Goal: Information Seeking & Learning: Learn about a topic

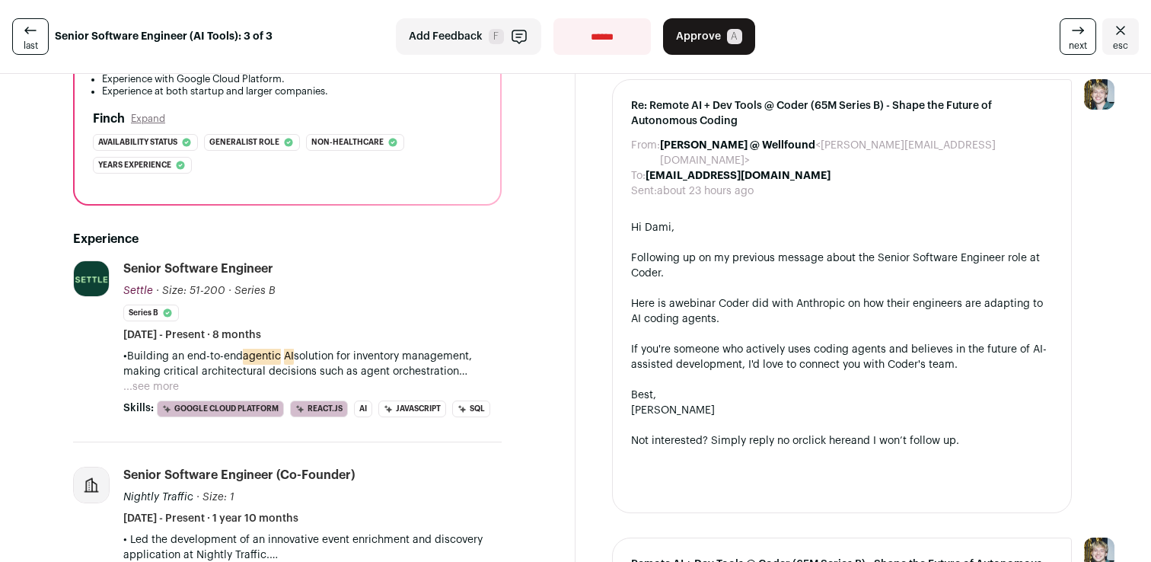
scroll to position [301, 0]
click at [139, 378] on button "...see more" at bounding box center [151, 385] width 56 height 15
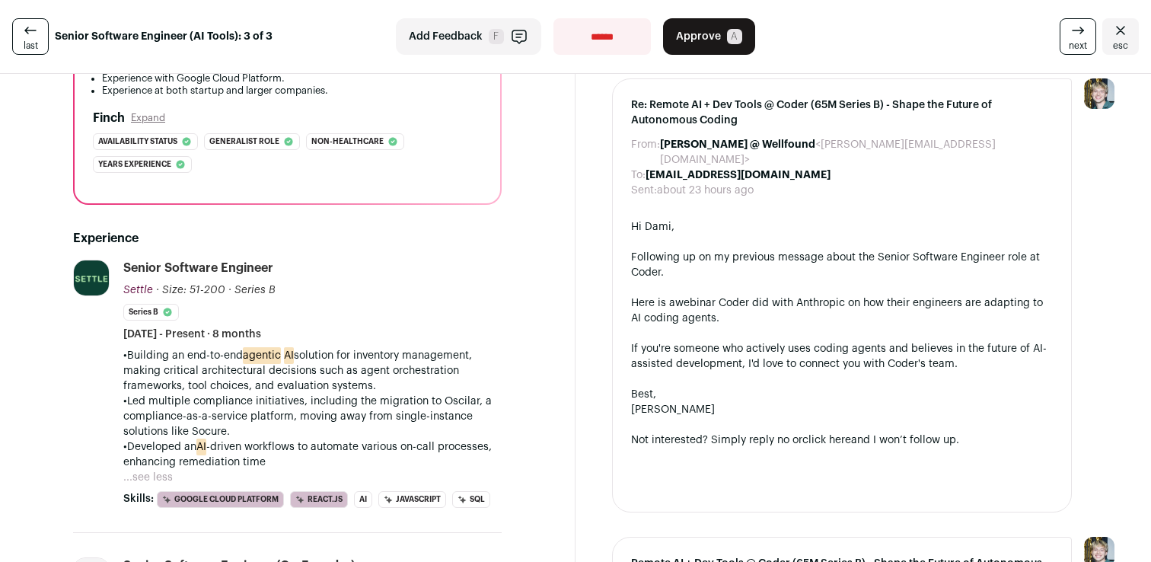
click at [229, 375] on p "•Building an end-to-end agentic AI solution for inventory management, making cr…" at bounding box center [312, 371] width 378 height 46
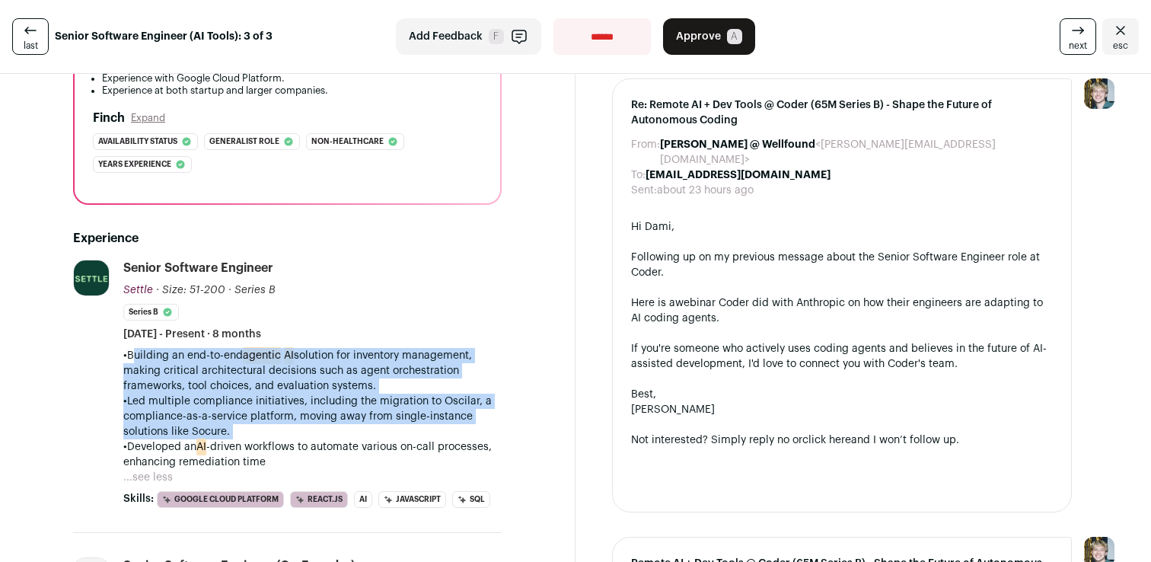
drag, startPoint x: 229, startPoint y: 375, endPoint x: 267, endPoint y: 423, distance: 61.2
click at [268, 423] on div "•Building an end-to-end agentic AI solution for inventory management, making cr…" at bounding box center [312, 409] width 378 height 122
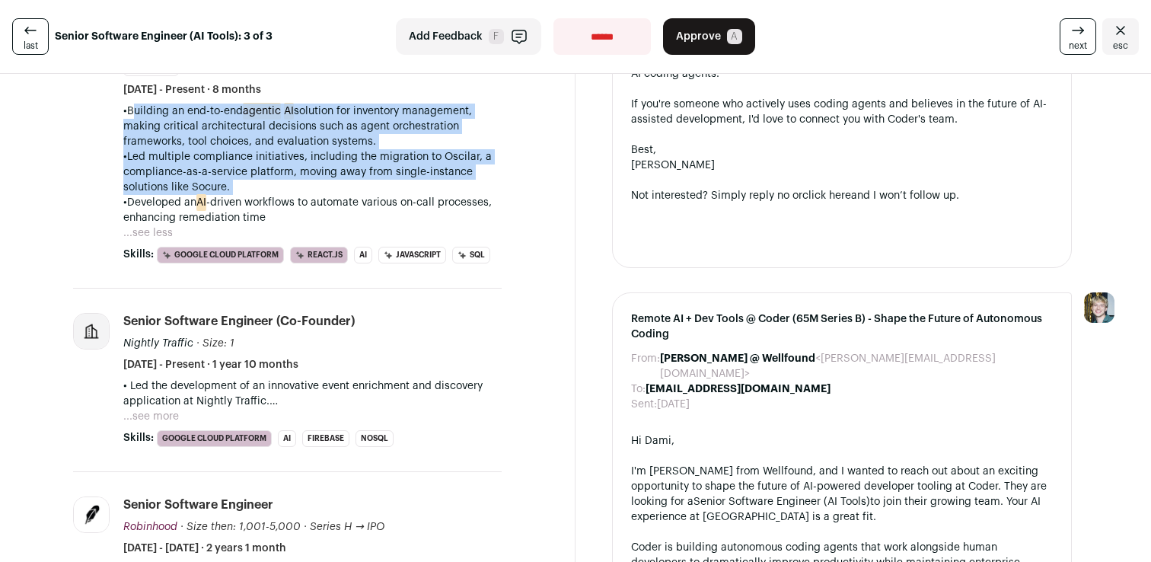
scroll to position [547, 0]
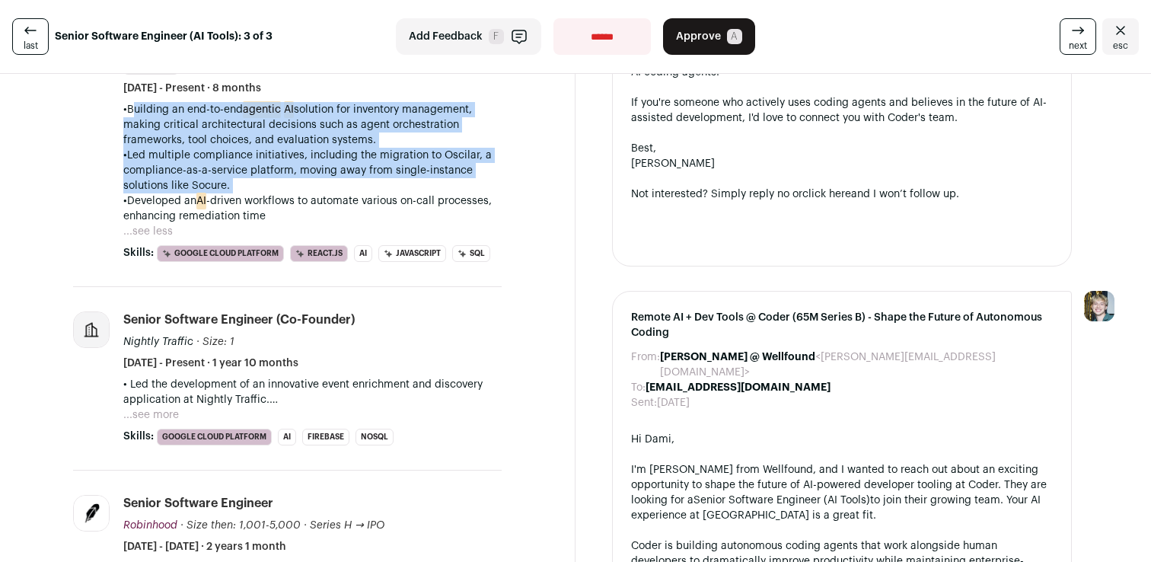
click at [159, 410] on button "...see more" at bounding box center [151, 414] width 56 height 15
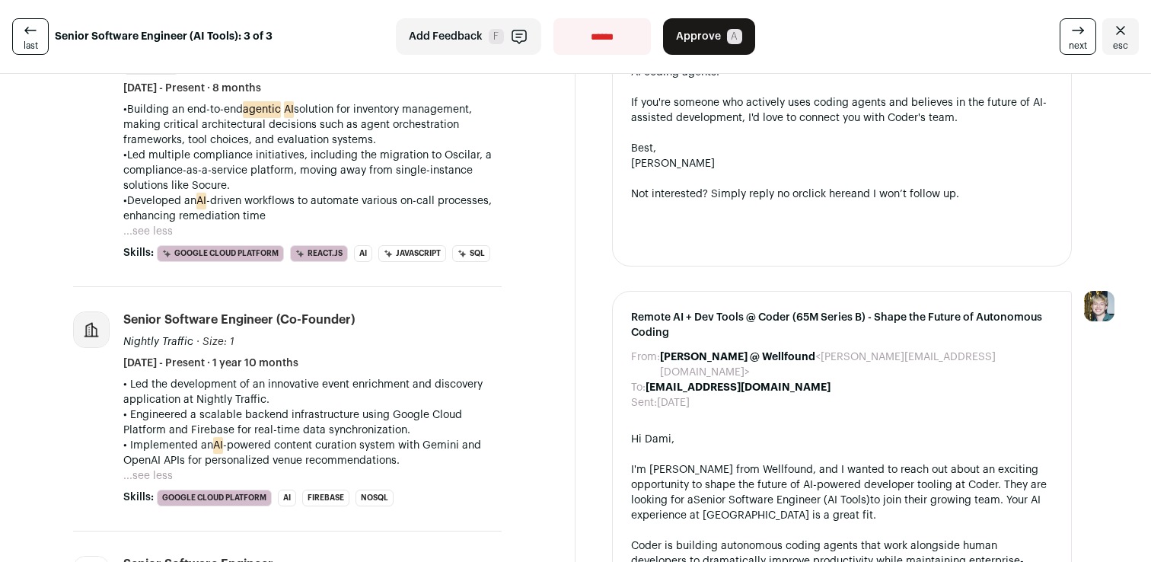
click at [217, 401] on p "• Led the development of an innovative event enrichment and discovery applicati…" at bounding box center [312, 392] width 378 height 30
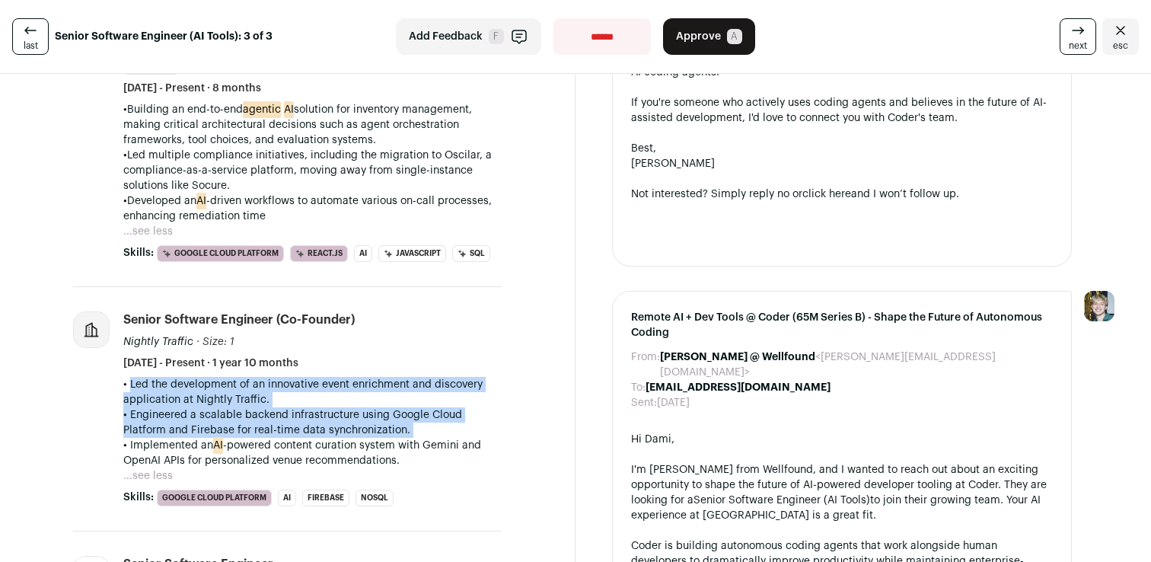
drag, startPoint x: 217, startPoint y: 401, endPoint x: 238, endPoint y: 415, distance: 24.7
click at [238, 415] on div "• Led the development of an innovative event enrichment and discovery applicati…" at bounding box center [312, 422] width 378 height 91
click at [238, 415] on p "• Engineered a scalable backend infrastructure using Google Cloud Platform and …" at bounding box center [312, 422] width 378 height 30
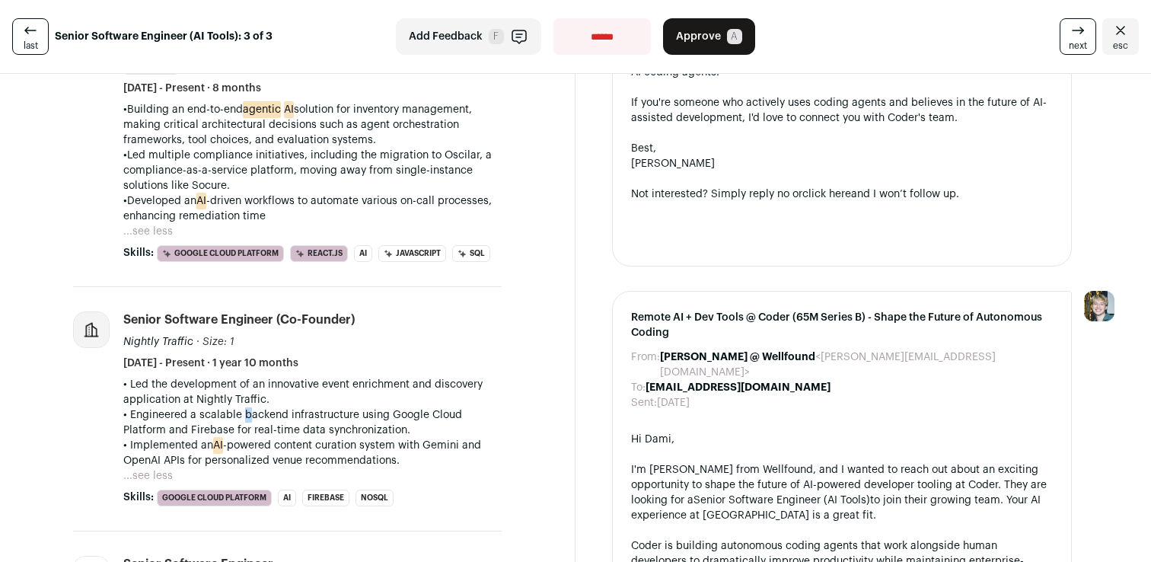
click at [238, 415] on p "• Engineered a scalable backend infrastructure using Google Cloud Platform and …" at bounding box center [312, 422] width 378 height 30
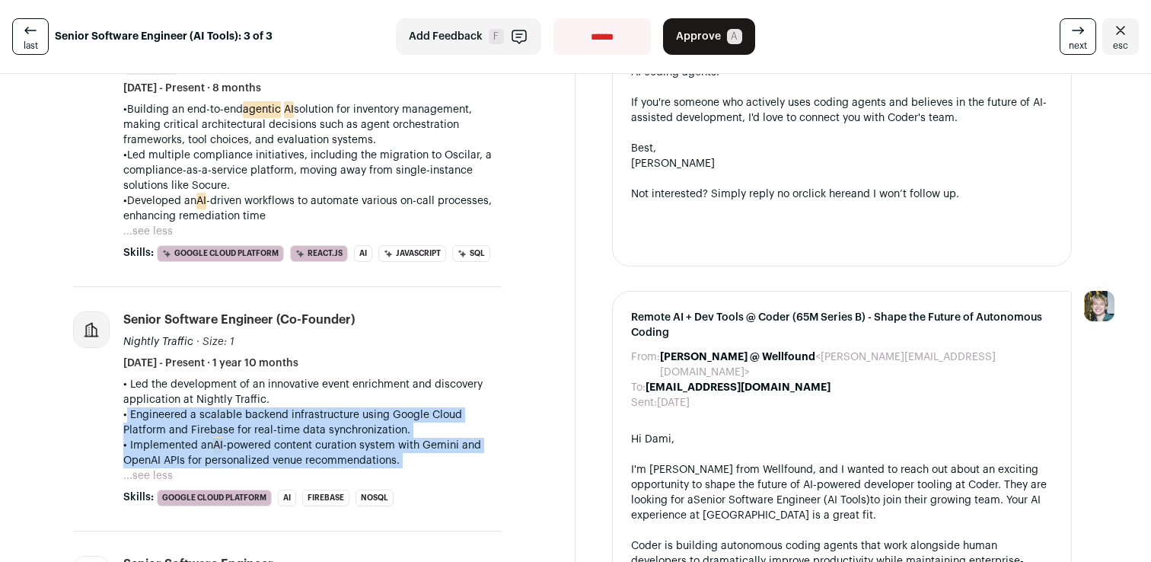
drag, startPoint x: 238, startPoint y: 415, endPoint x: 282, endPoint y: 449, distance: 56.5
click at [282, 449] on div "• Led the development of an innovative event enrichment and discovery applicati…" at bounding box center [312, 422] width 378 height 91
click at [282, 449] on p "• Implemented an AI -powered content curation system with Gemini and OpenAI API…" at bounding box center [312, 453] width 378 height 30
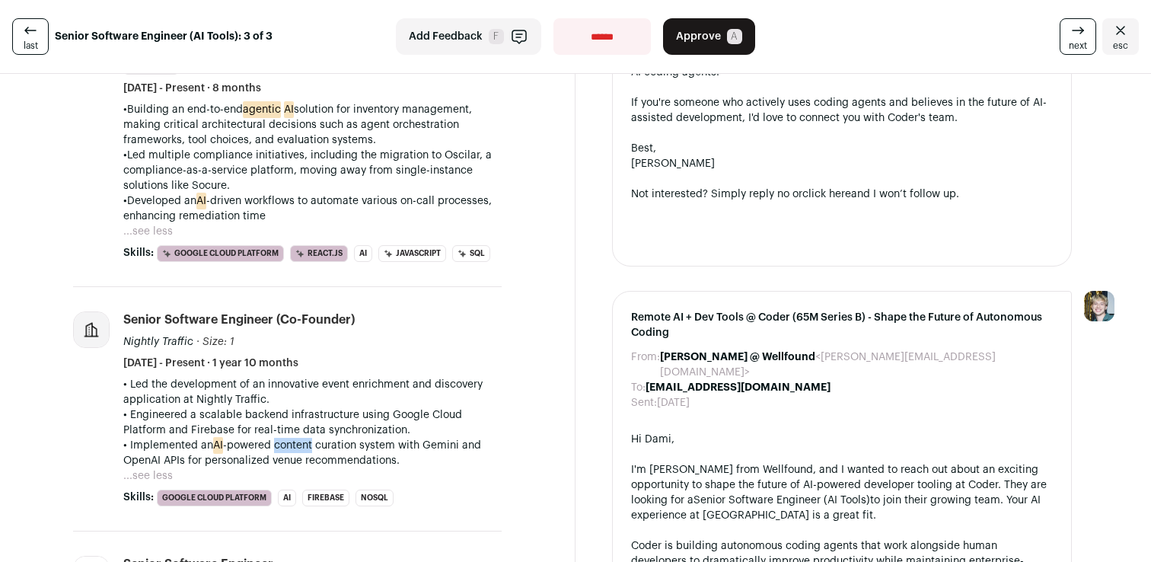
click at [282, 449] on p "• Implemented an AI -powered content curation system with Gemini and OpenAI API…" at bounding box center [312, 453] width 378 height 30
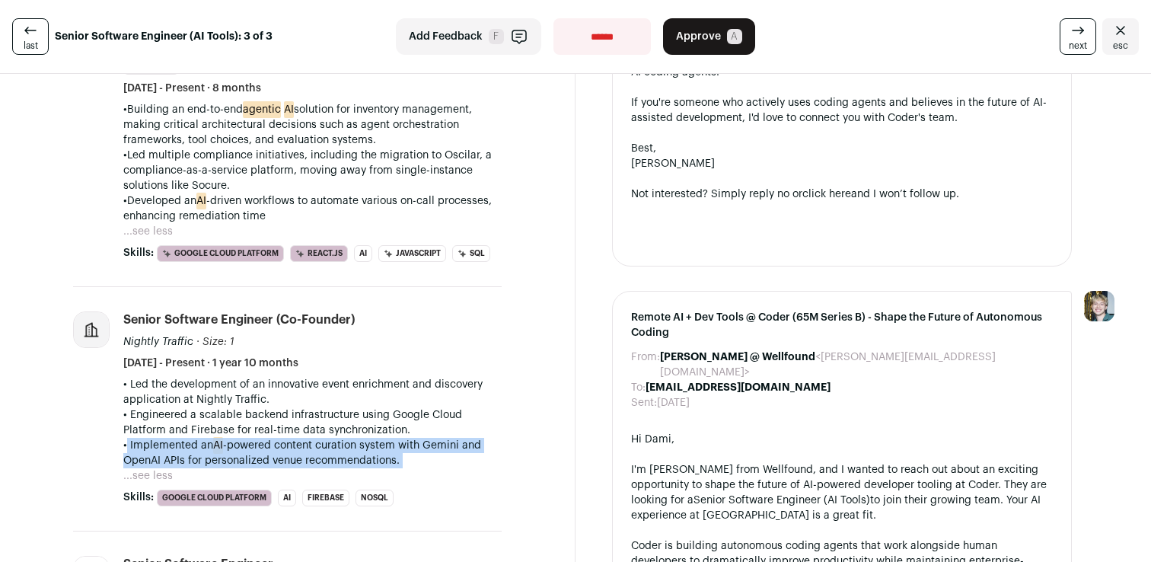
click at [282, 449] on p "• Implemented an AI -powered content curation system with Gemini and OpenAI API…" at bounding box center [312, 453] width 378 height 30
